Goal: Complete application form

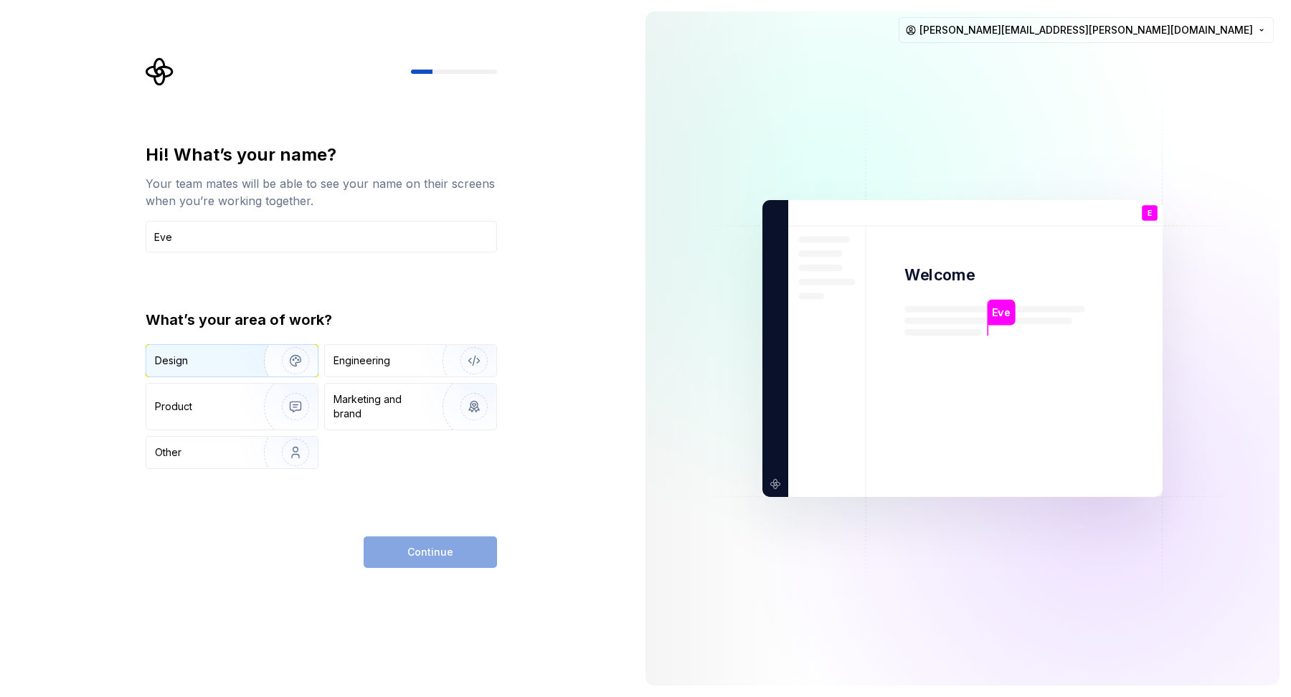
type input "Eve"
click at [236, 366] on div "Design" at bounding box center [200, 361] width 90 height 14
click at [442, 559] on button "Continue" at bounding box center [430, 552] width 133 height 32
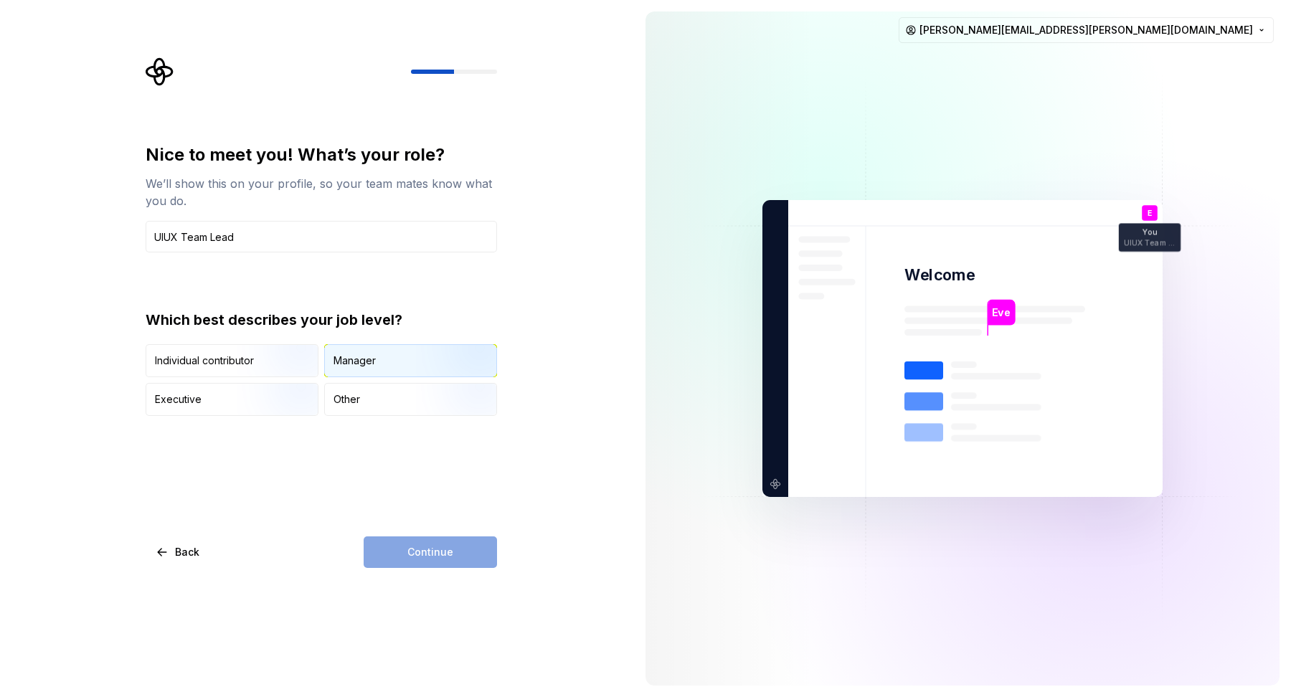
type input "UIUX Team Lead"
click at [341, 358] on div "Manager" at bounding box center [354, 361] width 42 height 14
click at [437, 557] on span "Continue" at bounding box center [430, 552] width 46 height 14
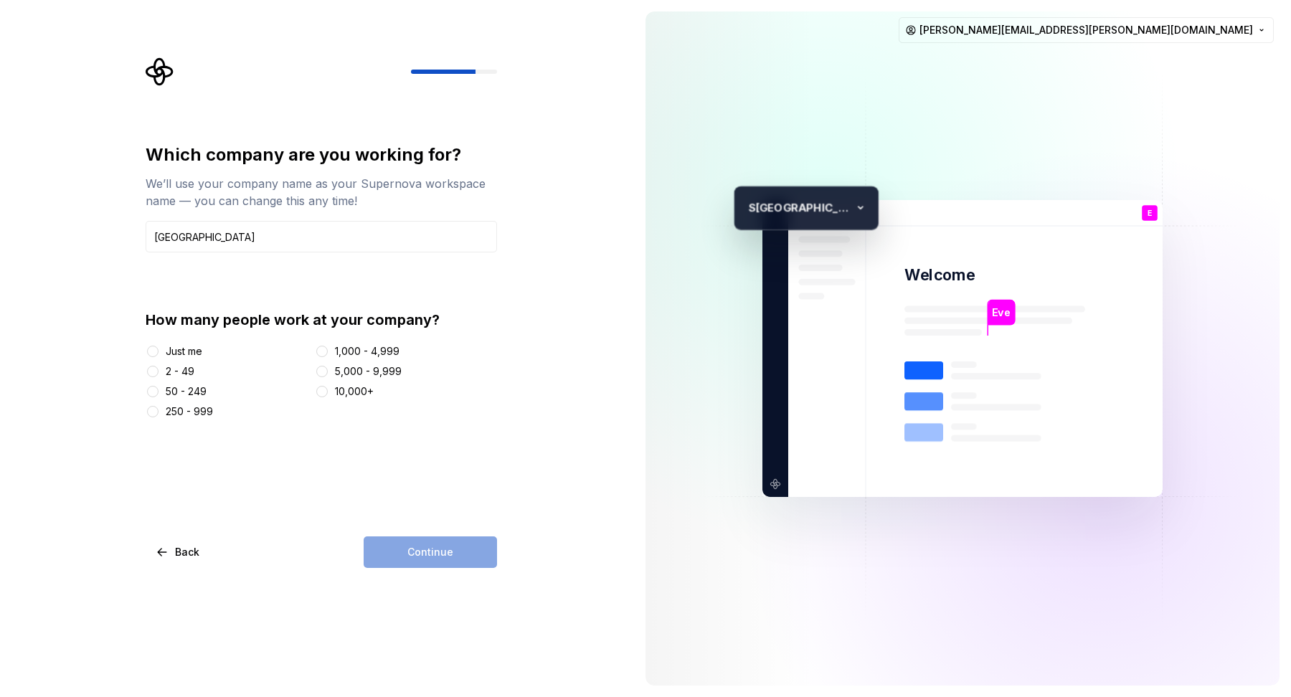
type input "[GEOGRAPHIC_DATA]"
click at [179, 412] on div "250 - 999" at bounding box center [189, 411] width 47 height 14
click at [158, 412] on button "250 - 999" at bounding box center [152, 411] width 11 height 11
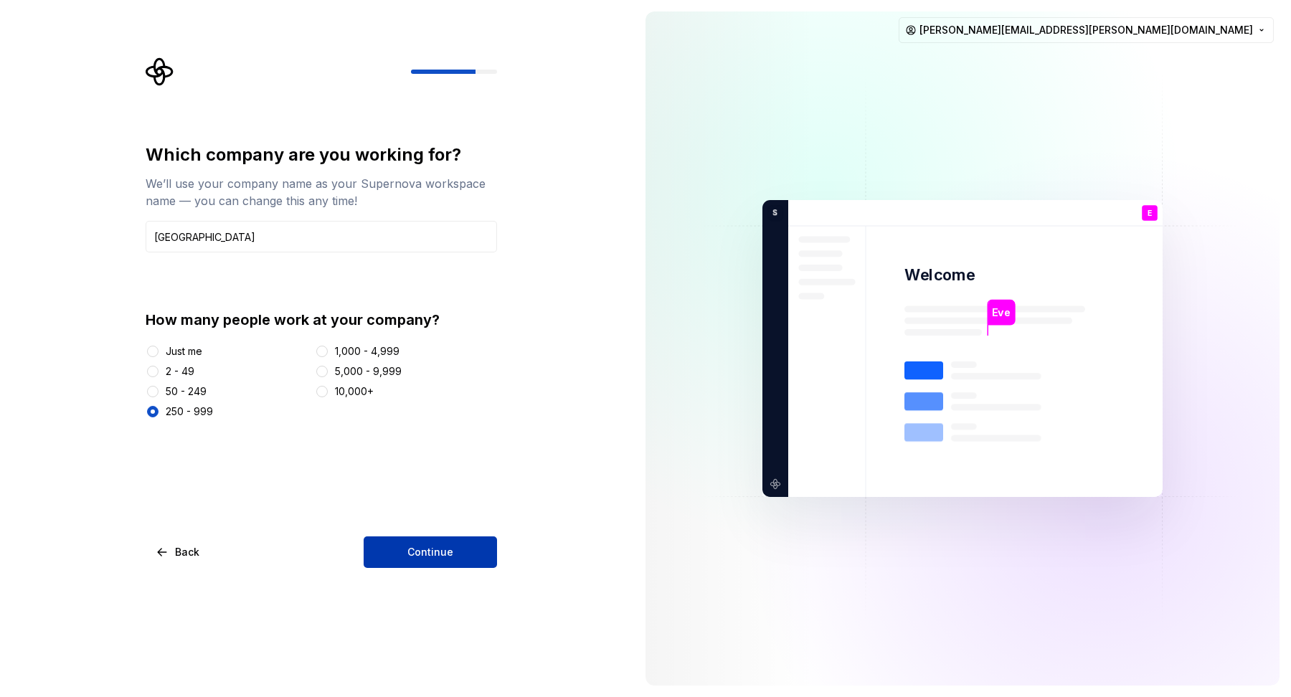
click at [435, 545] on span "Continue" at bounding box center [430, 552] width 46 height 14
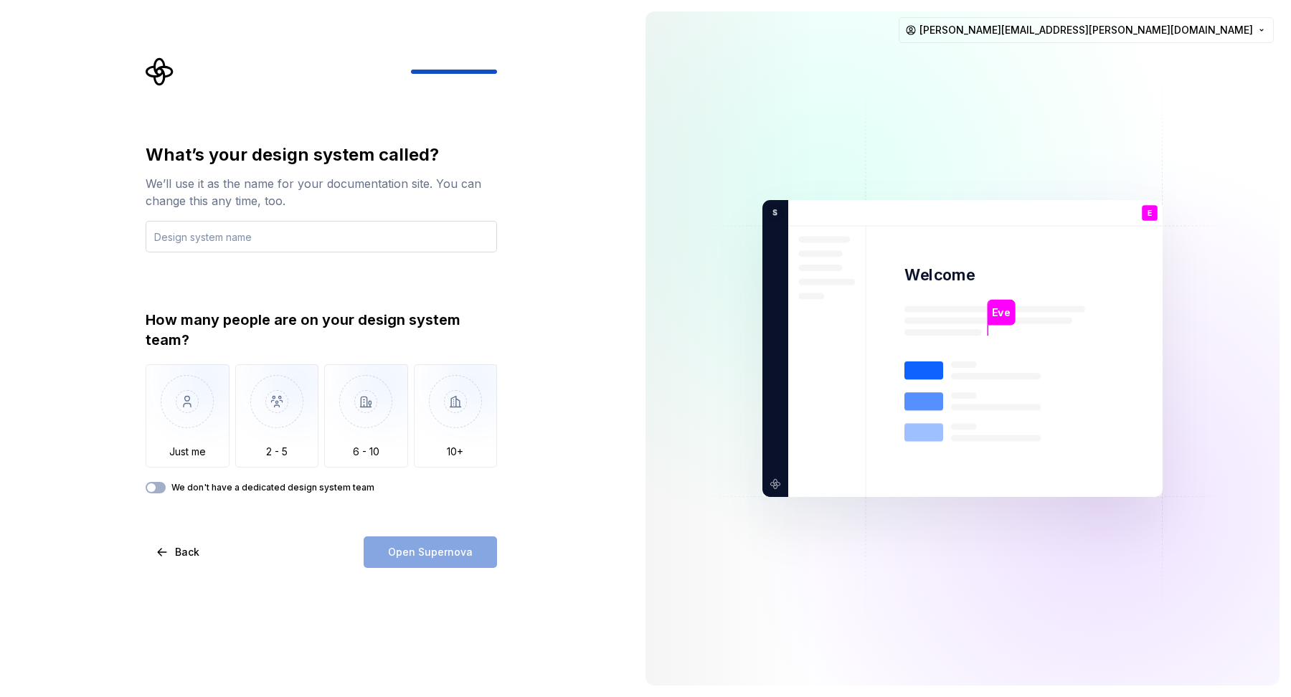
click at [357, 240] on input "text" at bounding box center [321, 237] width 351 height 32
click at [290, 419] on img "button" at bounding box center [277, 412] width 84 height 96
click at [176, 237] on input "text" at bounding box center [321, 237] width 351 height 32
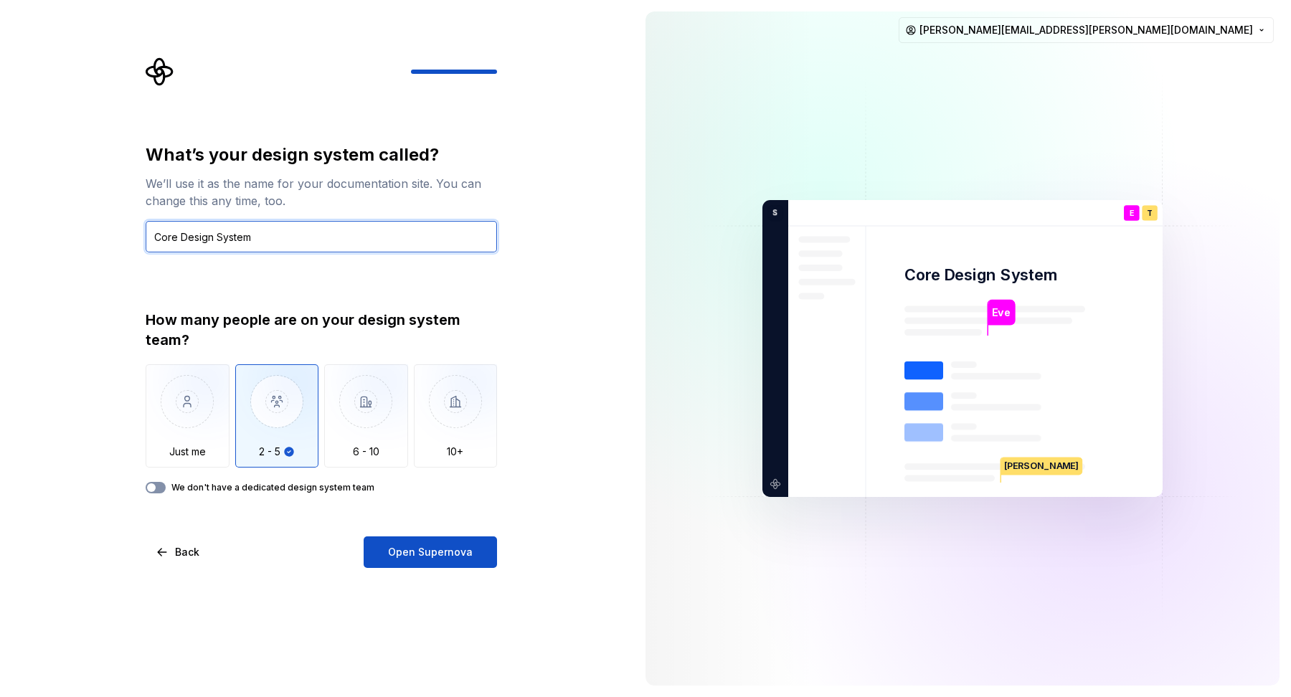
type input "Core Design System"
click at [151, 486] on span "button" at bounding box center [151, 487] width 9 height 9
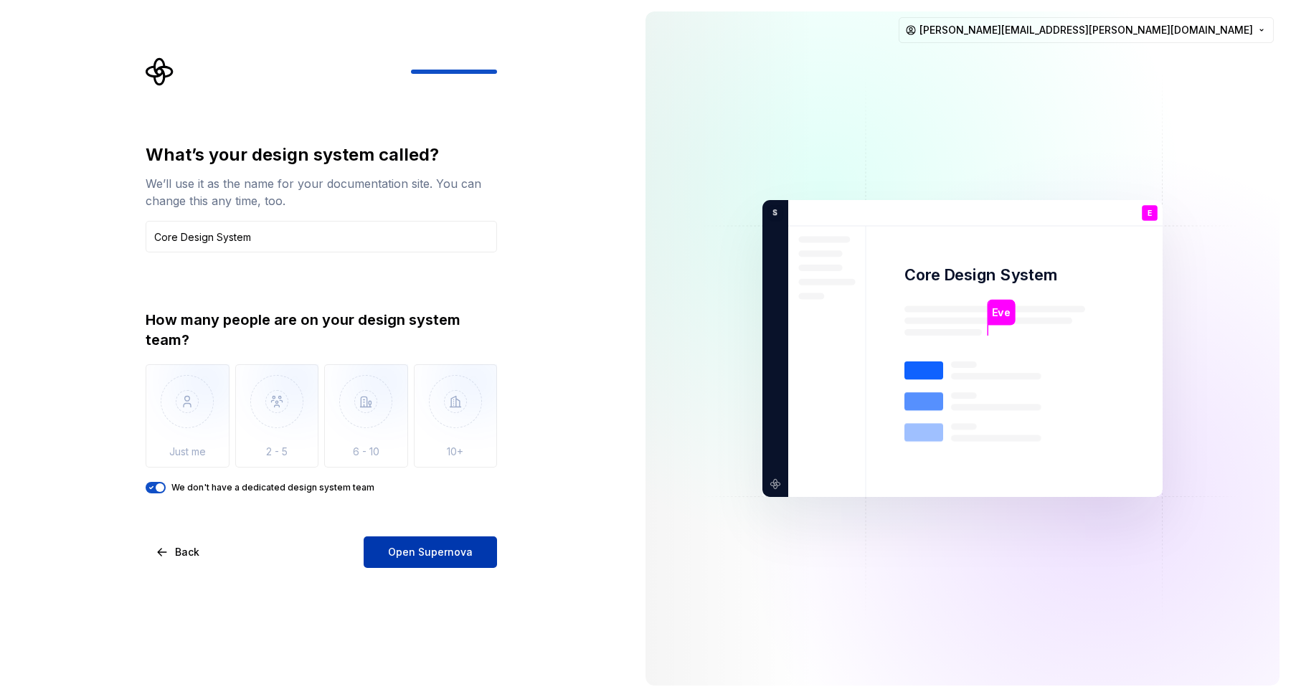
click at [447, 559] on span "Open Supernova" at bounding box center [430, 552] width 85 height 14
